Goal: Information Seeking & Learning: Learn about a topic

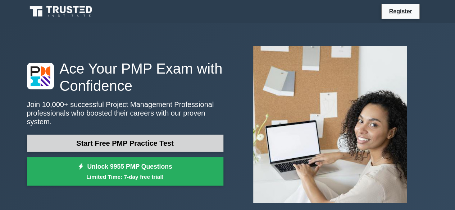
click at [182, 136] on link "Start Free PMP Practice Test" at bounding box center [125, 143] width 196 height 17
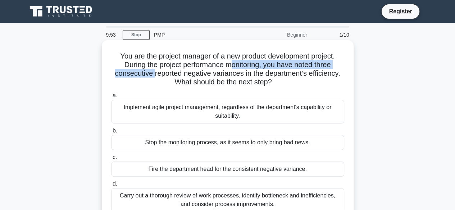
drag, startPoint x: 152, startPoint y: 70, endPoint x: 229, endPoint y: 69, distance: 76.9
click at [229, 69] on h5 "You are the project manager of a new product development project. During the pr…" at bounding box center [227, 69] width 234 height 35
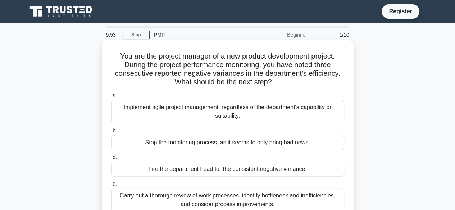
click at [230, 75] on h5 "You are the project manager of a new product development project. During the pr…" at bounding box center [227, 69] width 234 height 35
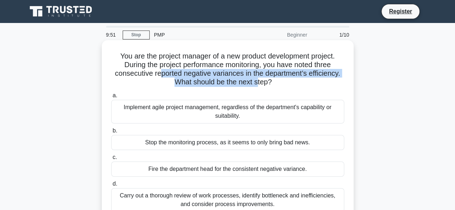
drag, startPoint x: 158, startPoint y: 73, endPoint x: 257, endPoint y: 81, distance: 99.5
click at [257, 81] on h5 "You are the project manager of a new product development project. During the pr…" at bounding box center [227, 69] width 234 height 35
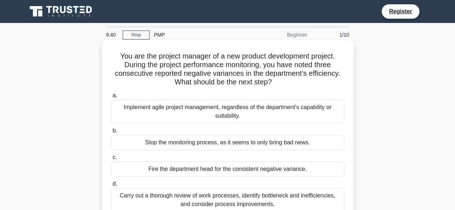
drag, startPoint x: 131, startPoint y: 111, endPoint x: 259, endPoint y: 117, distance: 127.7
click at [259, 117] on div "Implement agile project management, regardless of the department's capability o…" at bounding box center [227, 112] width 233 height 24
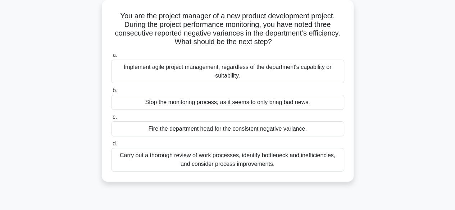
scroll to position [72, 0]
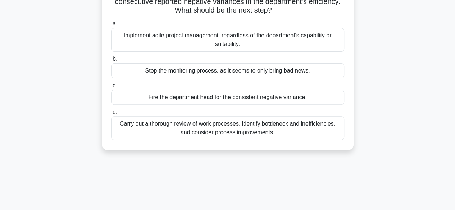
click at [178, 127] on div "Carry out a thorough review of work processes, identify bottleneck and ineffici…" at bounding box center [227, 128] width 233 height 24
click at [111, 115] on input "d. Carry out a thorough review of work processes, identify bottleneck and ineff…" at bounding box center [111, 112] width 0 height 5
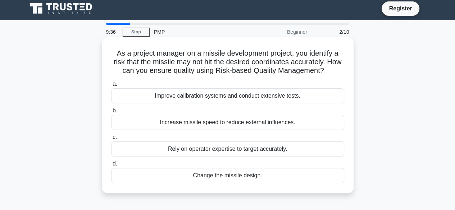
scroll to position [0, 0]
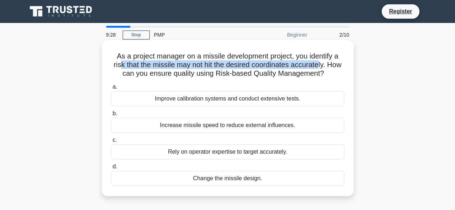
drag, startPoint x: 126, startPoint y: 68, endPoint x: 328, endPoint y: 66, distance: 202.0
click at [328, 66] on h5 "As a project manager on a missile development project, you identify a risk that…" at bounding box center [227, 65] width 234 height 27
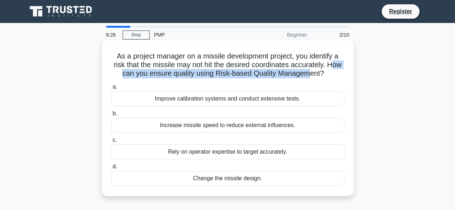
drag, startPoint x: 117, startPoint y: 77, endPoint x: 316, endPoint y: 76, distance: 198.4
click at [316, 76] on h5 "As a project manager on a missile development project, you identify a risk that…" at bounding box center [227, 65] width 234 height 27
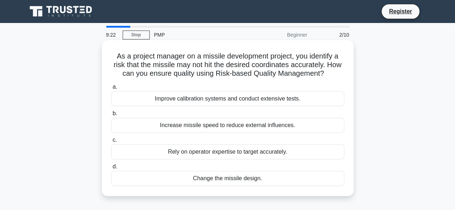
click at [298, 125] on div "Increase missile speed to reduce external influences." at bounding box center [227, 125] width 233 height 15
click at [111, 116] on input "b. Increase missile speed to reduce external influences." at bounding box center [111, 113] width 0 height 5
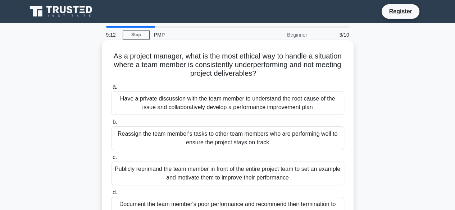
click at [289, 96] on div "Have a private discussion with the team member to understand the root cause of …" at bounding box center [227, 103] width 233 height 24
click at [111, 89] on input "a. Have a private discussion with the team member to understand the root cause …" at bounding box center [111, 87] width 0 height 5
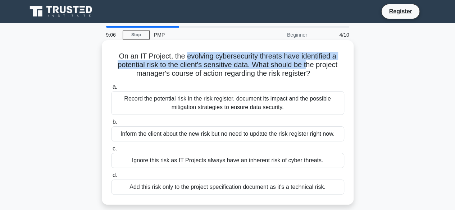
drag, startPoint x: 185, startPoint y: 58, endPoint x: 307, endPoint y: 62, distance: 121.5
click at [307, 62] on h5 "On an IT Project, the evolving cybersecurity threats have identified a potentia…" at bounding box center [227, 65] width 234 height 27
click at [271, 67] on h5 "On an IT Project, the evolving cybersecurity threats have identified a potentia…" at bounding box center [227, 65] width 234 height 27
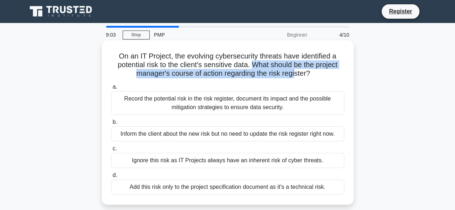
drag, startPoint x: 254, startPoint y: 65, endPoint x: 295, endPoint y: 73, distance: 41.3
click at [295, 73] on h5 "On an IT Project, the evolving cybersecurity threats have identified a potentia…" at bounding box center [227, 65] width 234 height 27
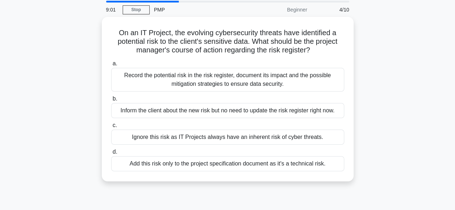
scroll to position [36, 0]
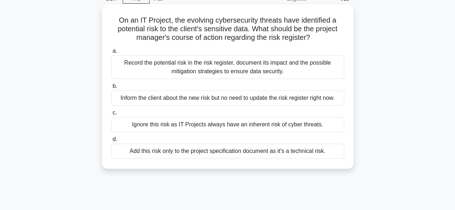
click at [231, 59] on div "Record the potential risk in the risk register, document its impact and the pos…" at bounding box center [227, 67] width 233 height 24
click at [111, 54] on input "a. Record the potential risk in the risk register, document its impact and the …" at bounding box center [111, 51] width 0 height 5
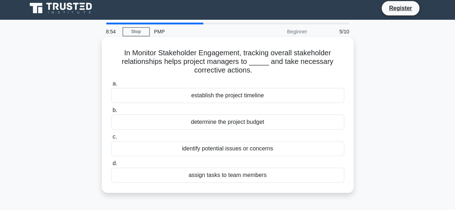
scroll to position [0, 0]
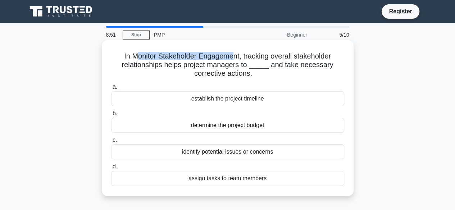
drag, startPoint x: 136, startPoint y: 58, endPoint x: 233, endPoint y: 60, distance: 97.1
click at [233, 60] on h5 "In Monitor Stakeholder Engagement, tracking overall stakeholder relationships h…" at bounding box center [227, 65] width 234 height 27
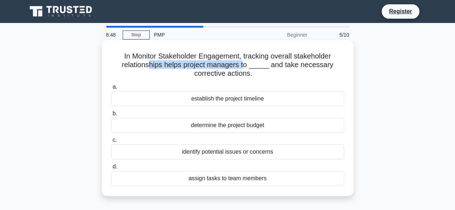
drag, startPoint x: 149, startPoint y: 67, endPoint x: 249, endPoint y: 61, distance: 99.7
click at [249, 61] on h5 "In Monitor Stakeholder Engagement, tracking overall stakeholder relationships h…" at bounding box center [227, 65] width 234 height 27
click at [258, 153] on div "identify potential issues or concerns" at bounding box center [227, 151] width 233 height 15
click at [111, 143] on input "c. identify potential issues or concerns" at bounding box center [111, 140] width 0 height 5
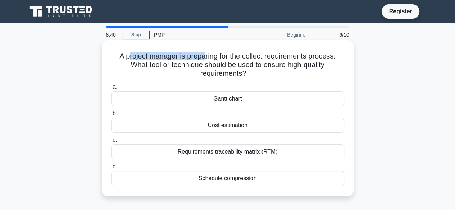
drag, startPoint x: 126, startPoint y: 59, endPoint x: 206, endPoint y: 55, distance: 79.9
click at [206, 55] on h5 "A project manager is preparing for the collect requirements process. What tool …" at bounding box center [227, 65] width 234 height 27
click at [218, 56] on h5 "A project manager is preparing for the collect requirements process. What tool …" at bounding box center [227, 65] width 234 height 27
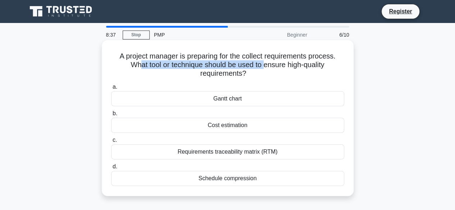
drag, startPoint x: 139, startPoint y: 66, endPoint x: 264, endPoint y: 61, distance: 125.5
click at [264, 61] on h5 "A project manager is preparing for the collect requirements process. What tool …" at bounding box center [227, 65] width 234 height 27
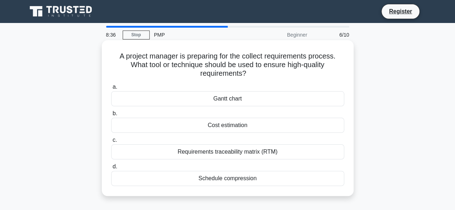
click at [232, 76] on h5 "A project manager is preparing for the collect requirements process. What tool …" at bounding box center [227, 65] width 234 height 27
click at [252, 178] on div "Schedule compression" at bounding box center [227, 178] width 233 height 15
click at [111, 169] on input "d. Schedule compression" at bounding box center [111, 167] width 0 height 5
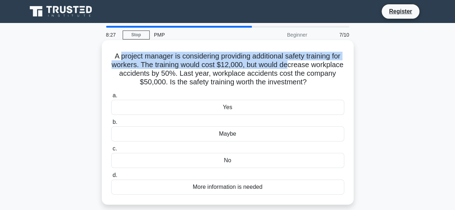
drag, startPoint x: 121, startPoint y: 59, endPoint x: 311, endPoint y: 65, distance: 189.8
click at [311, 65] on h5 "A project manager is considering providing additional safety training for worke…" at bounding box center [227, 69] width 234 height 35
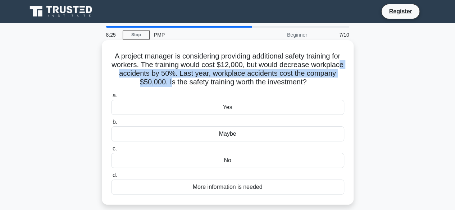
drag, startPoint x: 147, startPoint y: 73, endPoint x: 185, endPoint y: 80, distance: 37.9
click at [185, 80] on h5 "A project manager is considering providing additional safety training for worke…" at bounding box center [227, 69] width 234 height 35
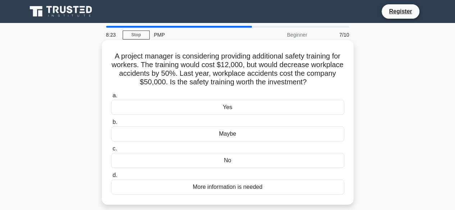
click at [232, 110] on div "Yes" at bounding box center [227, 107] width 233 height 15
click at [111, 98] on input "a. Yes" at bounding box center [111, 95] width 0 height 5
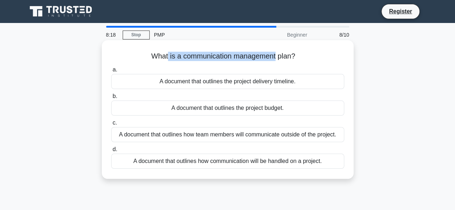
drag, startPoint x: 165, startPoint y: 56, endPoint x: 276, endPoint y: 58, distance: 111.0
click at [276, 58] on h5 "What is a communication management plan? .spinner_0XTQ{transform-origin:center;…" at bounding box center [227, 56] width 234 height 9
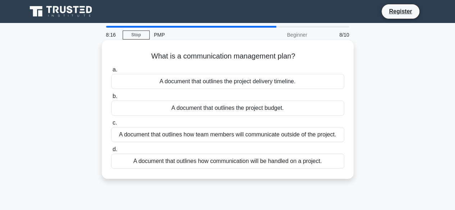
click at [270, 135] on div "A document that outlines how team members will communicate outside of the proje…" at bounding box center [227, 134] width 233 height 15
click at [111, 125] on input "c. A document that outlines how team members will communicate outside of the pr…" at bounding box center [111, 123] width 0 height 5
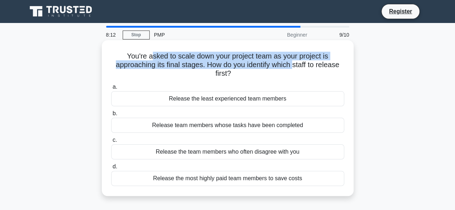
drag, startPoint x: 164, startPoint y: 58, endPoint x: 294, endPoint y: 65, distance: 130.3
click at [294, 65] on h5 "You're asked to scale down your project team as your project is approaching its…" at bounding box center [227, 65] width 234 height 27
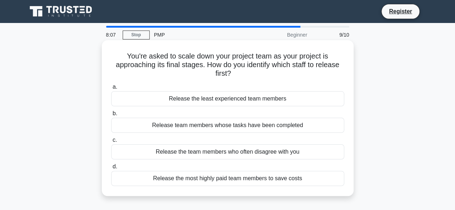
click at [293, 125] on div "Release team members whose tasks have been completed" at bounding box center [227, 125] width 233 height 15
click at [111, 116] on input "b. Release team members whose tasks have been completed" at bounding box center [111, 113] width 0 height 5
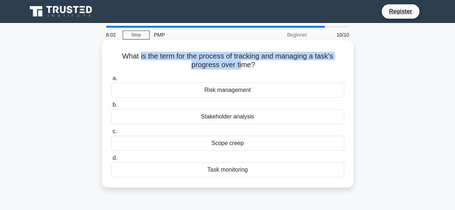
drag, startPoint x: 138, startPoint y: 56, endPoint x: 244, endPoint y: 69, distance: 106.0
click at [244, 69] on h5 "What is the term for the process of tracking and managing a task's progress ove…" at bounding box center [227, 61] width 234 height 18
drag, startPoint x: 142, startPoint y: 57, endPoint x: 226, endPoint y: 62, distance: 84.6
click at [226, 62] on h5 "What is the term for the process of tracking and managing a task's progress ove…" at bounding box center [227, 61] width 234 height 18
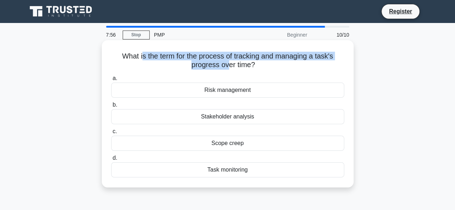
click at [226, 62] on h5 "What is the term for the process of tracking and managing a task's progress ove…" at bounding box center [227, 61] width 234 height 18
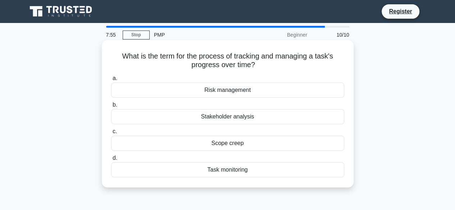
click at [235, 173] on div "Task monitoring" at bounding box center [227, 169] width 233 height 15
click at [111, 161] on input "d. Task monitoring" at bounding box center [111, 158] width 0 height 5
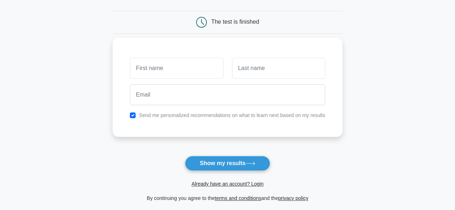
scroll to position [72, 0]
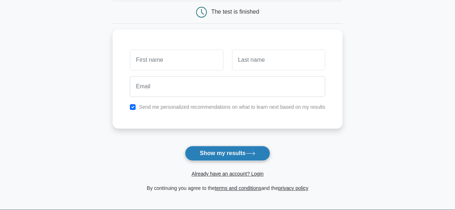
click at [248, 153] on icon at bounding box center [250, 154] width 10 height 4
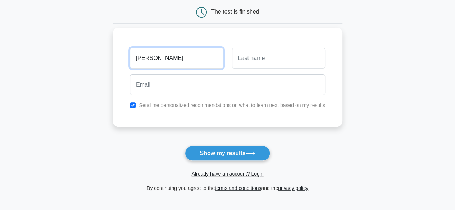
type input "Yeuk Yu"
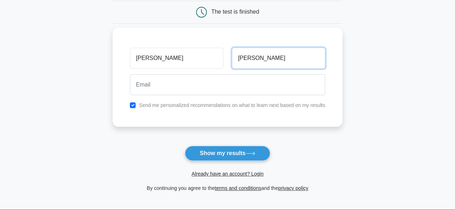
type input "Chan"
click at [229, 108] on label "Send me personalized recommendations on what to learn next based on my results" at bounding box center [232, 105] width 186 height 6
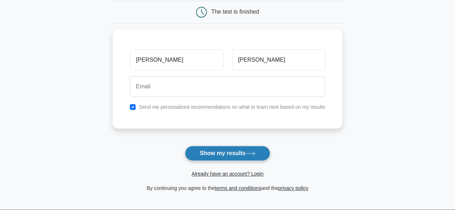
click at [214, 154] on button "Show my results" at bounding box center [227, 153] width 85 height 15
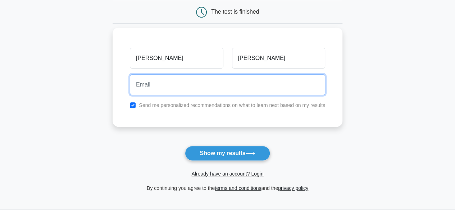
click at [217, 84] on input "email" at bounding box center [227, 84] width 195 height 21
type input "yeukyu0724@gmail.com"
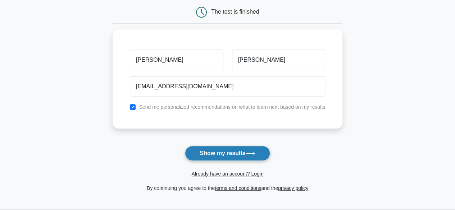
click at [221, 154] on button "Show my results" at bounding box center [227, 153] width 85 height 15
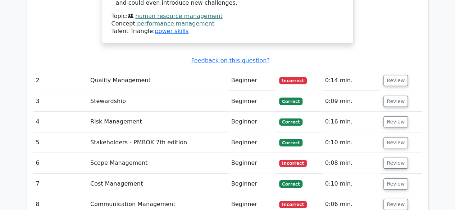
scroll to position [1150, 0]
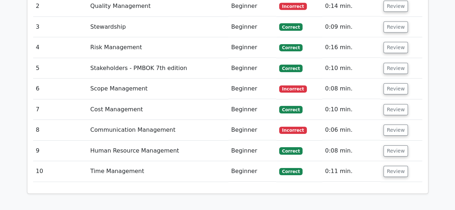
click at [243, 79] on td "Beginner" at bounding box center [252, 89] width 48 height 20
click at [122, 79] on td "Scope Management" at bounding box center [157, 89] width 141 height 20
click at [384, 83] on button "Review" at bounding box center [395, 88] width 24 height 11
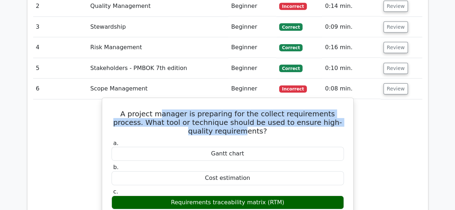
drag, startPoint x: 152, startPoint y: 83, endPoint x: 234, endPoint y: 98, distance: 83.2
click at [234, 110] on h5 "A project manager is preparing for the collect requirements process. What tool …" at bounding box center [228, 123] width 234 height 26
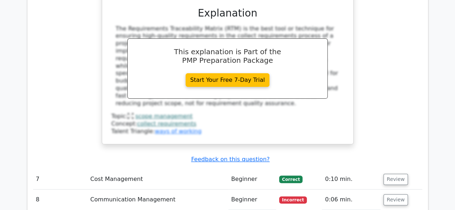
scroll to position [1509, 0]
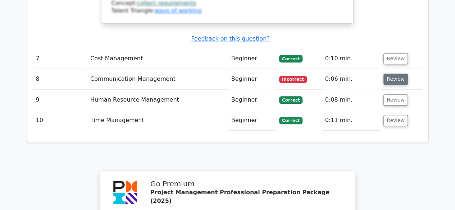
click at [391, 74] on button "Review" at bounding box center [395, 79] width 24 height 11
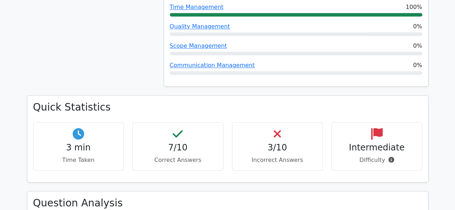
scroll to position [0, 0]
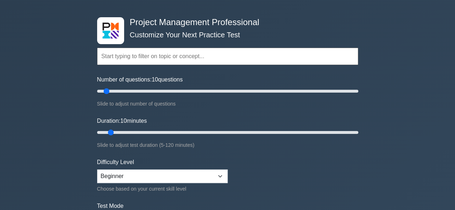
scroll to position [72, 0]
